Goal: Transaction & Acquisition: Download file/media

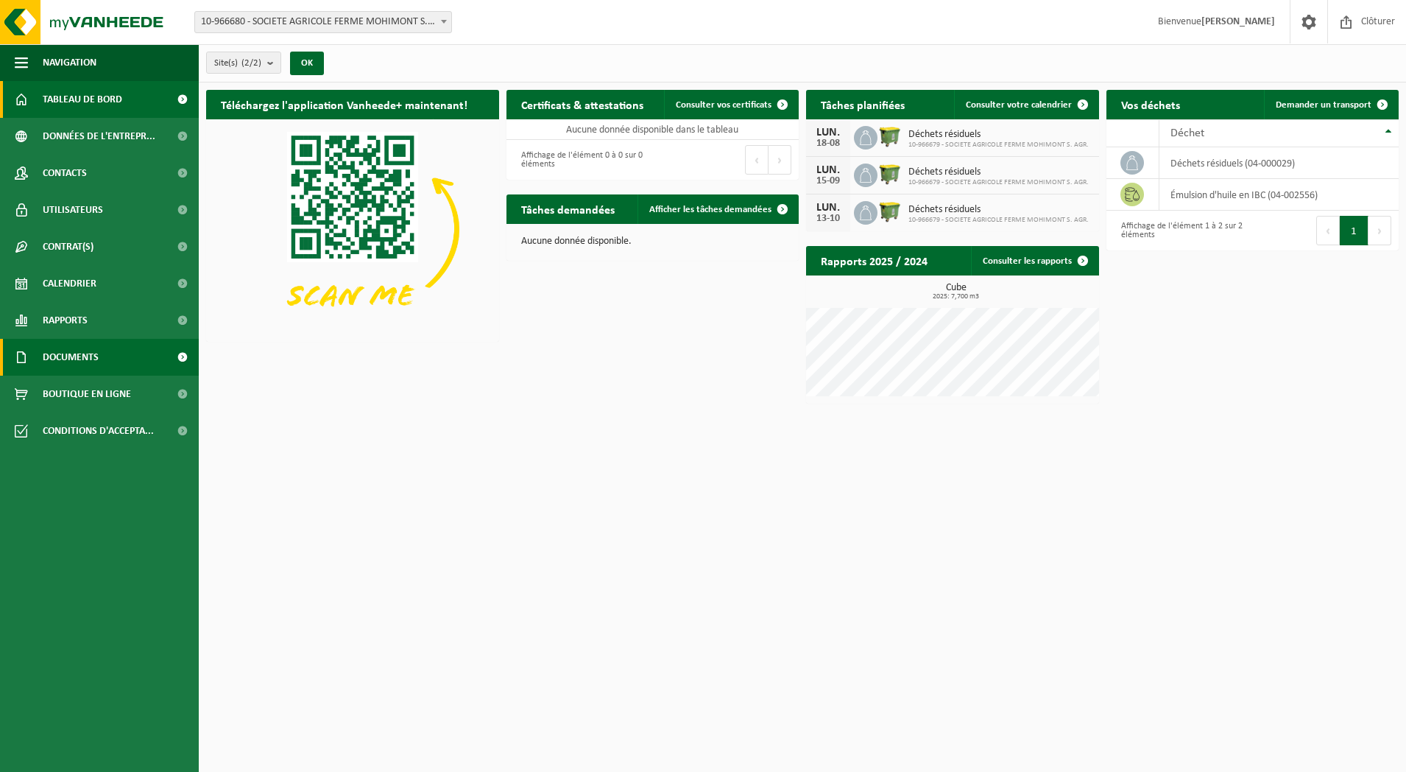
click at [74, 355] on span "Documents" at bounding box center [71, 357] width 56 height 37
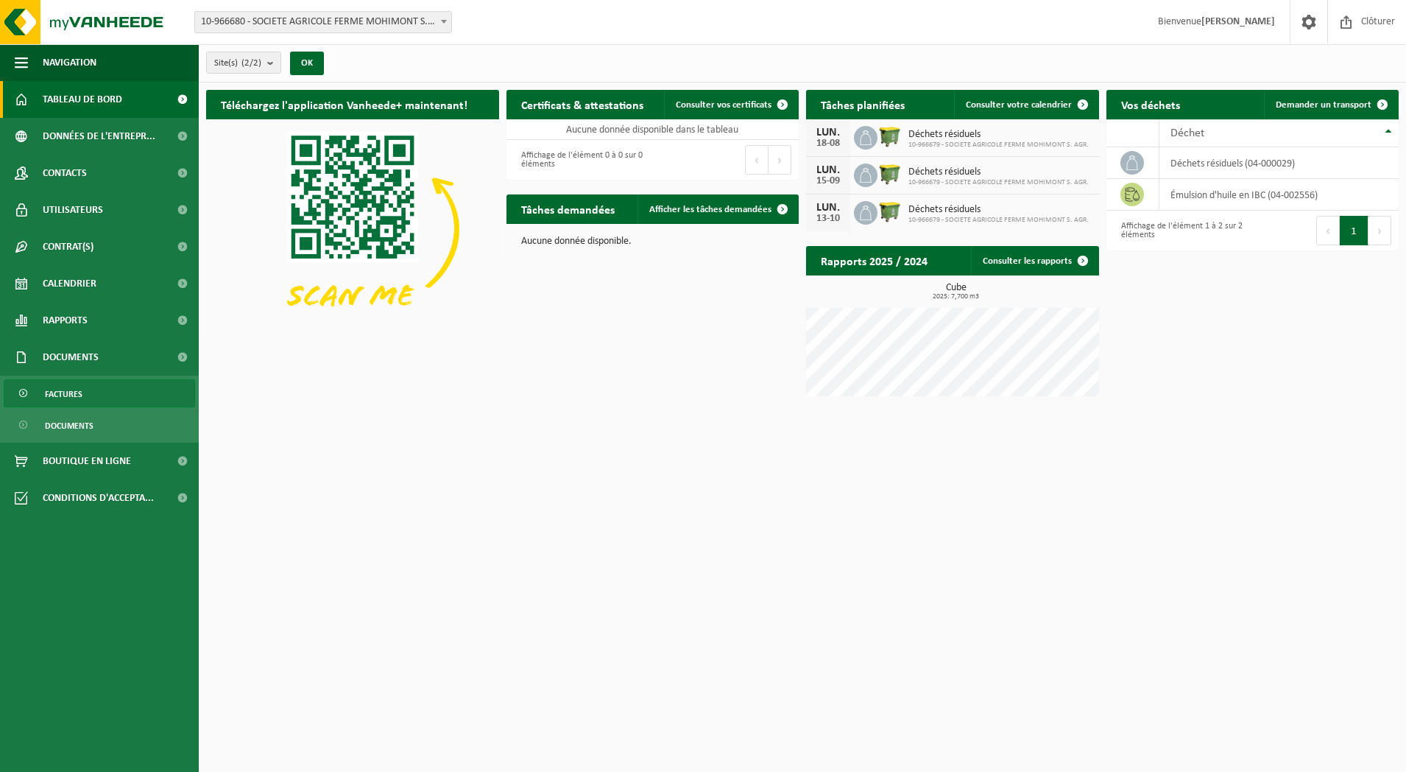
click at [75, 395] on span "Factures" at bounding box center [64, 394] width 38 height 28
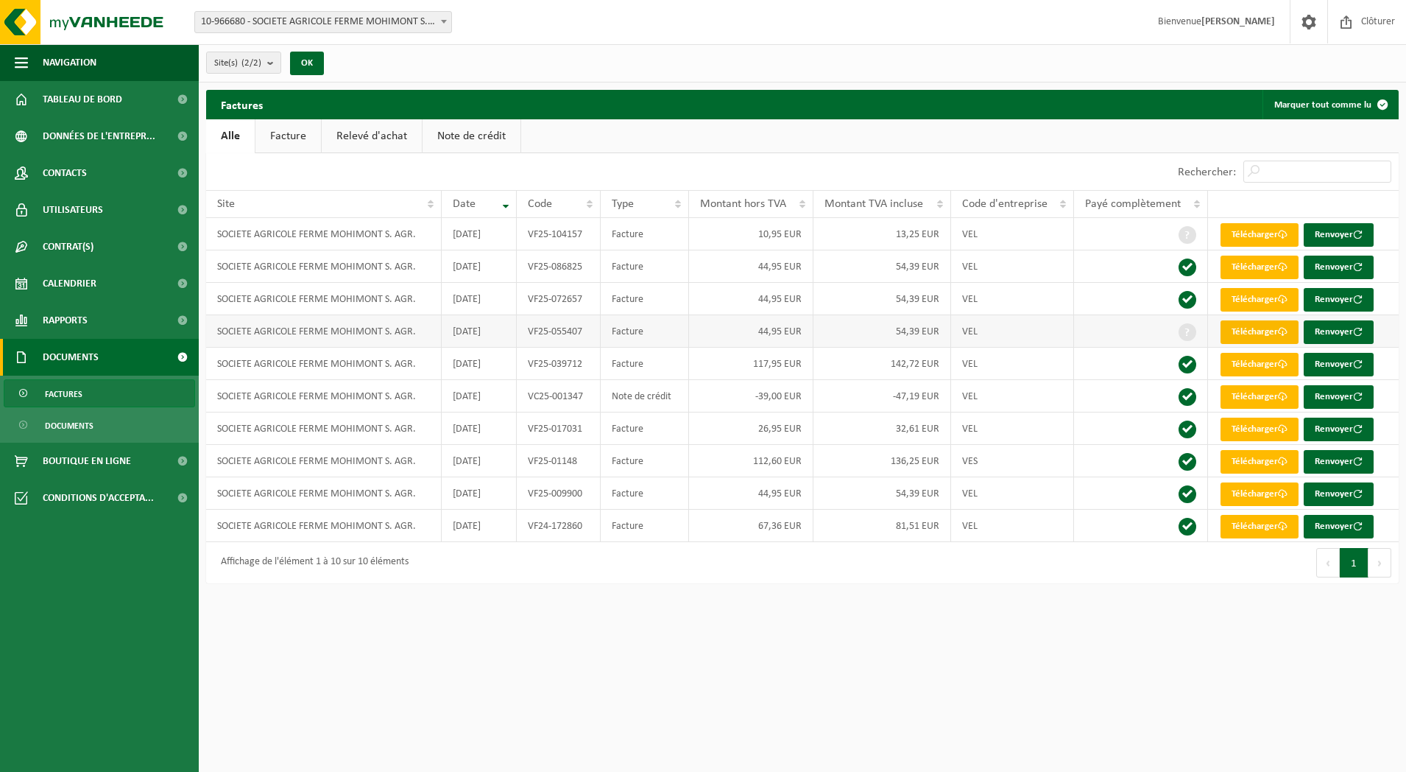
click at [1259, 331] on link "Télécharger" at bounding box center [1260, 332] width 78 height 24
click at [876, 75] on div "Site(s) (2/2) Tout sélectionner Tout désélectionner SOCIETE AGRICOLE FERME MOHI…" at bounding box center [803, 63] width 1208 height 38
click at [1374, 21] on span "Clôturer" at bounding box center [1378, 21] width 41 height 43
